Goal: Transaction & Acquisition: Book appointment/travel/reservation

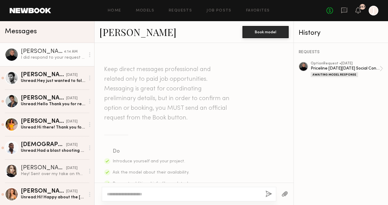
scroll to position [334, 0]
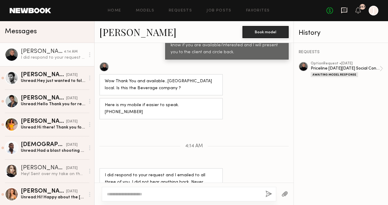
click at [345, 11] on icon at bounding box center [344, 10] width 7 height 7
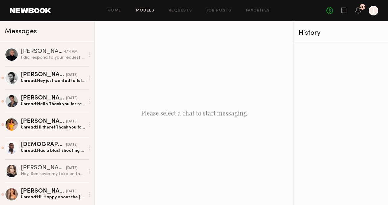
click at [140, 9] on link "Models" at bounding box center [145, 11] width 18 height 4
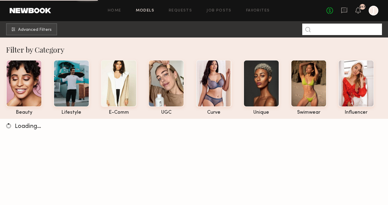
click at [322, 30] on input at bounding box center [342, 29] width 80 height 11
type input "*"
type input "****"
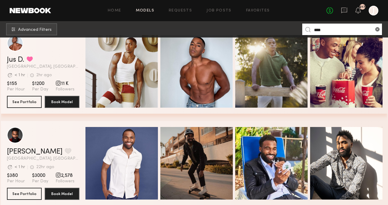
scroll to position [48, 0]
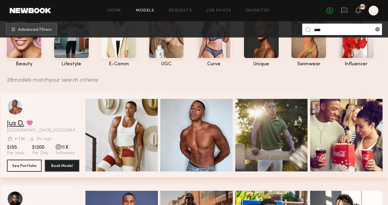
click at [18, 123] on link "Jus D." at bounding box center [15, 123] width 17 height 7
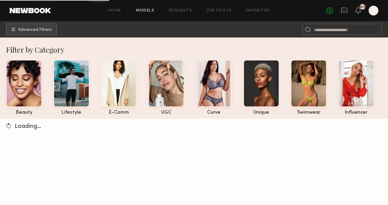
scroll to position [25, 0]
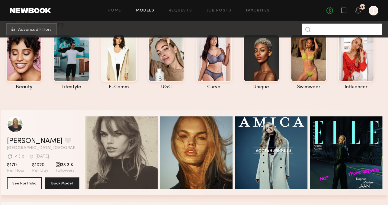
click at [316, 28] on input at bounding box center [342, 29] width 80 height 11
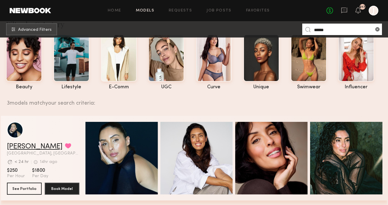
type input "******"
click at [16, 148] on link "[PERSON_NAME]" at bounding box center [35, 146] width 56 height 7
